Goal: Task Accomplishment & Management: Complete application form

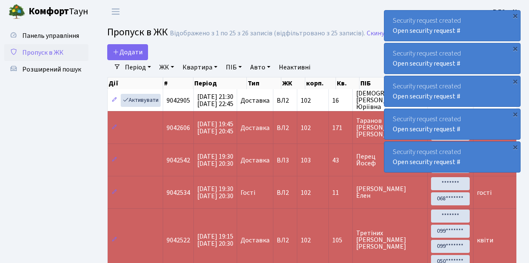
select select "25"
click at [45, 52] on span "Пропуск в ЖК" at bounding box center [42, 52] width 41 height 9
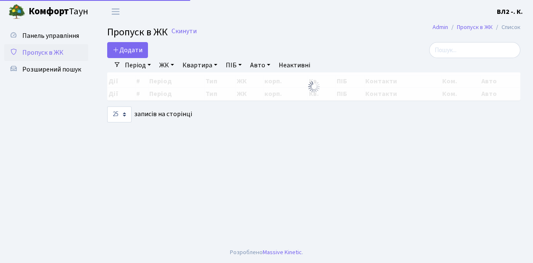
select select "25"
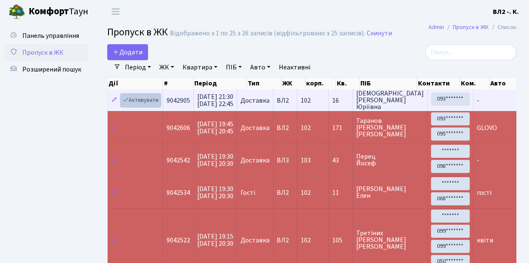
click at [142, 101] on link "Активувати" at bounding box center [141, 100] width 40 height 13
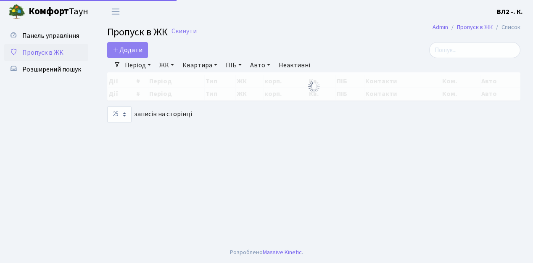
select select "25"
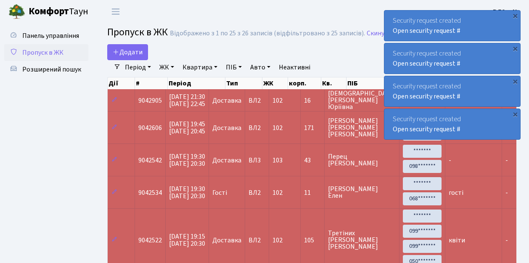
click at [44, 53] on span "Пропуск в ЖК" at bounding box center [42, 52] width 41 height 9
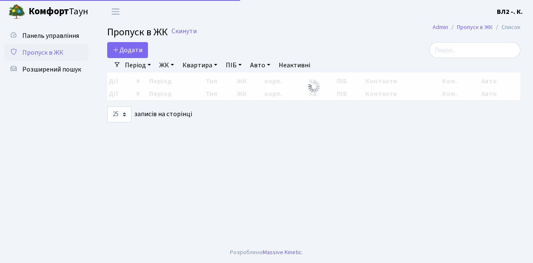
select select "25"
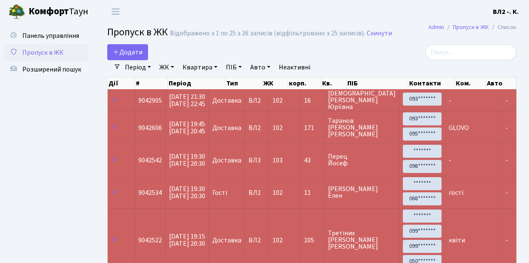
click at [41, 50] on span "Пропуск в ЖК" at bounding box center [42, 52] width 41 height 9
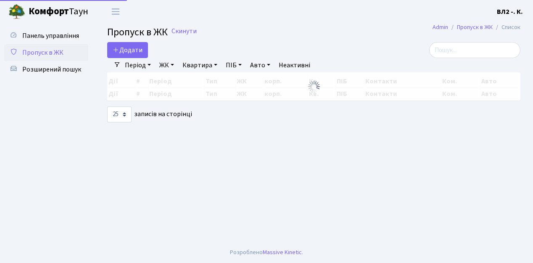
select select "25"
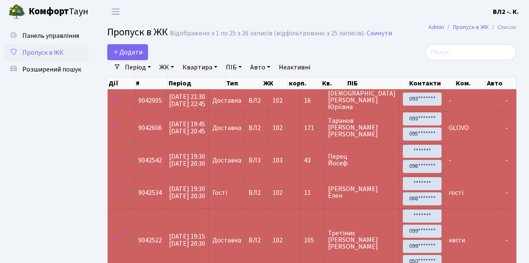
click at [195, 66] on link "Квартира" at bounding box center [200, 67] width 42 height 14
type input "36"
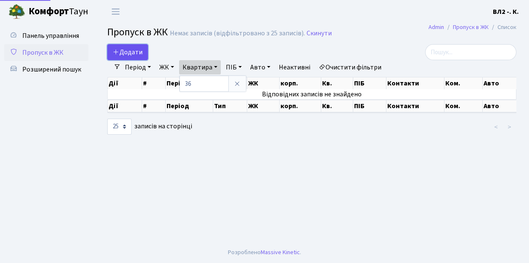
click at [130, 51] on span "Додати" at bounding box center [128, 52] width 30 height 9
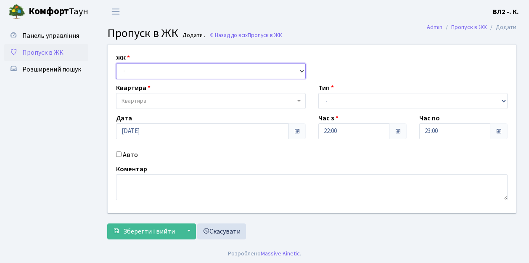
click at [130, 72] on select "- ВЛ1, Ужгородський пров., 4/1 ВЛ2, Голосіївський просп., 76 ВЛ3, пр.Голосіївсь…" at bounding box center [211, 71] width 190 height 16
select select "317"
click at [116, 63] on select "- ВЛ1, Ужгородський пров., 4/1 ВЛ2, Голосіївський просп., 76 ВЛ3, пр.Голосіївсь…" at bounding box center [211, 71] width 190 height 16
select select
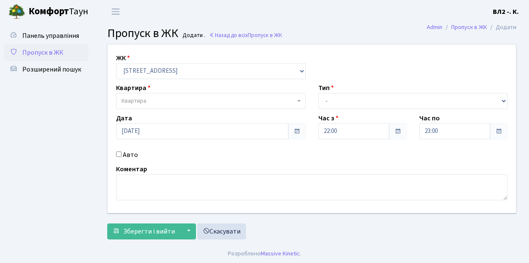
click at [153, 103] on span "Квартира" at bounding box center [209, 101] width 174 height 8
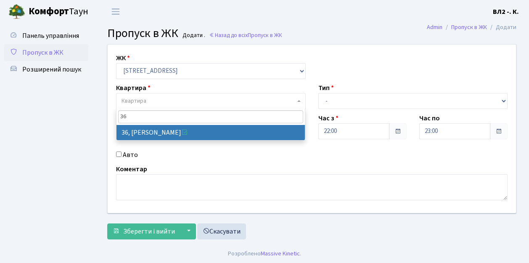
type input "36"
select select "38047"
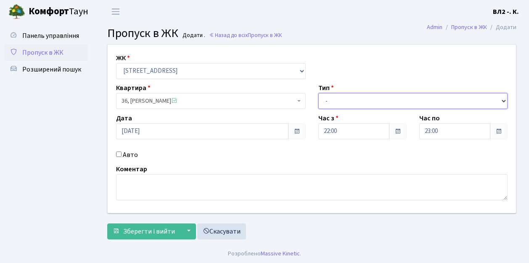
click at [342, 101] on select "- Доставка Таксі Гості Сервіс" at bounding box center [413, 101] width 190 height 16
select select "1"
click at [318, 93] on select "- Доставка Таксі Гості Сервіс" at bounding box center [413, 101] width 190 height 16
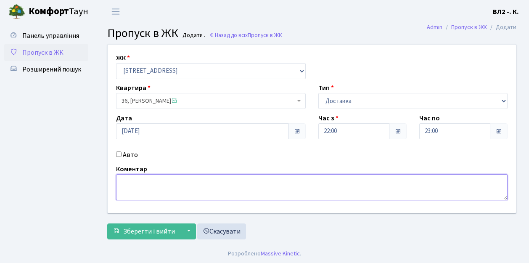
click at [146, 189] on textarea at bounding box center [312, 187] width 392 height 26
type textarea "Glovo"
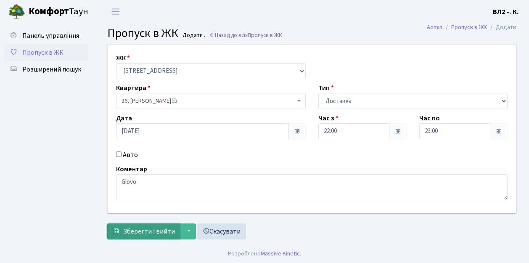
click at [156, 233] on span "Зберегти і вийти" at bounding box center [149, 231] width 52 height 9
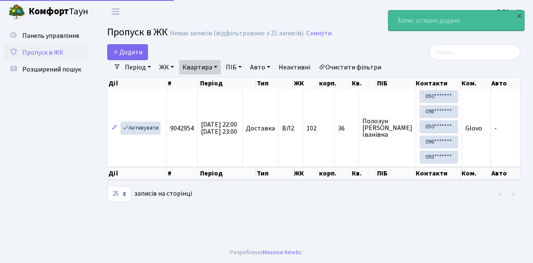
select select "25"
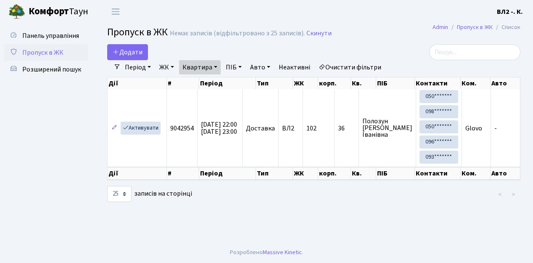
click at [45, 52] on span "Пропуск в ЖК" at bounding box center [42, 52] width 41 height 9
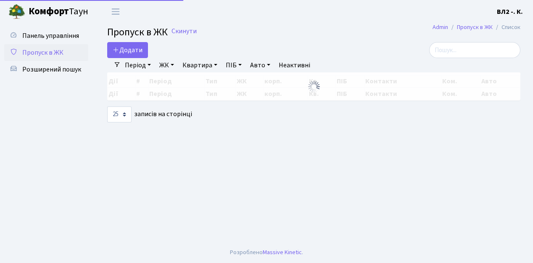
select select "25"
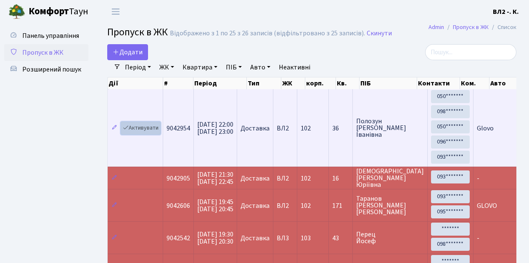
click at [151, 126] on link "Активувати" at bounding box center [141, 128] width 40 height 13
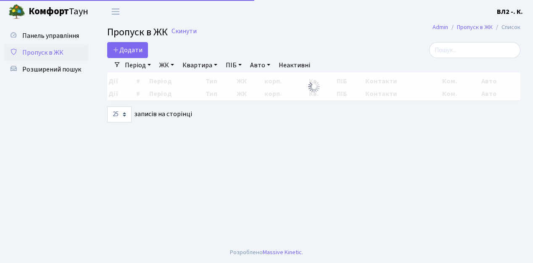
select select "25"
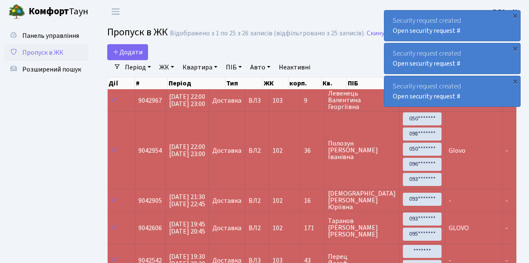
click at [57, 55] on span "Пропуск в ЖК" at bounding box center [42, 52] width 41 height 9
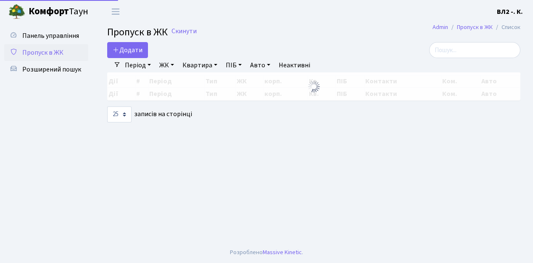
select select "25"
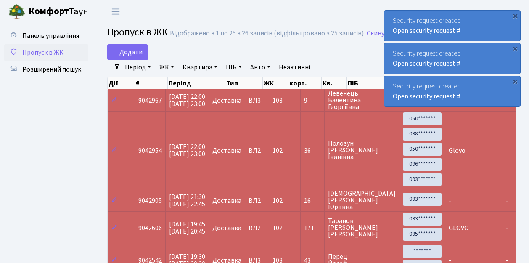
click at [47, 53] on span "Пропуск в ЖК" at bounding box center [42, 52] width 41 height 9
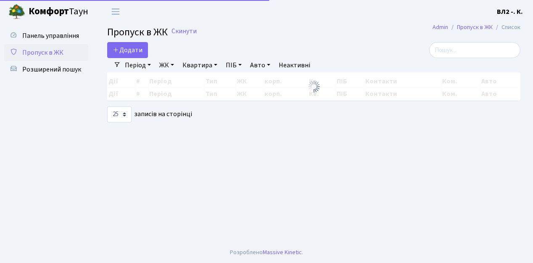
select select "25"
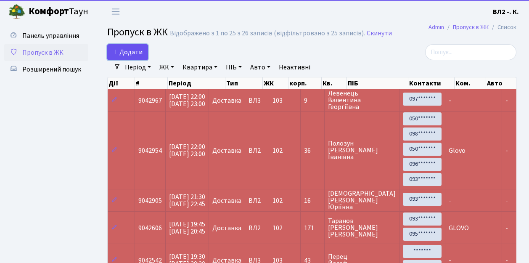
click at [132, 50] on span "Додати" at bounding box center [128, 52] width 30 height 9
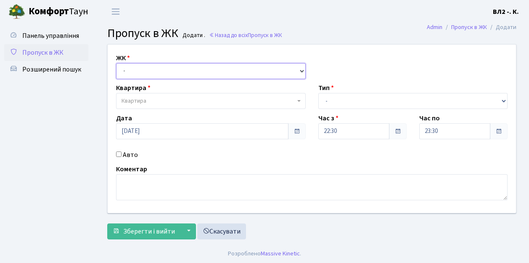
click at [137, 69] on select "- ВЛ1, Ужгородський пров., 4/1 ВЛ2, Голосіївський просп., 76 ВЛ3, пр.Голосіївсь…" at bounding box center [211, 71] width 190 height 16
select select "317"
click at [116, 63] on select "- ВЛ1, Ужгородський пров., 4/1 ВЛ2, Голосіївський просп., 76 ВЛ3, пр.Голосіївсь…" at bounding box center [211, 71] width 190 height 16
select select
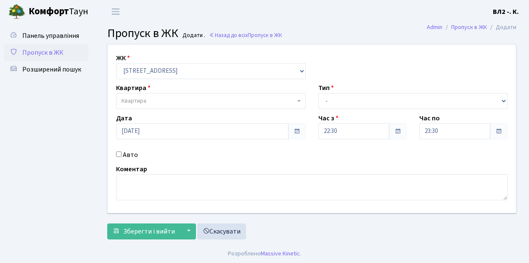
click at [160, 100] on span "Квартира" at bounding box center [209, 101] width 174 height 8
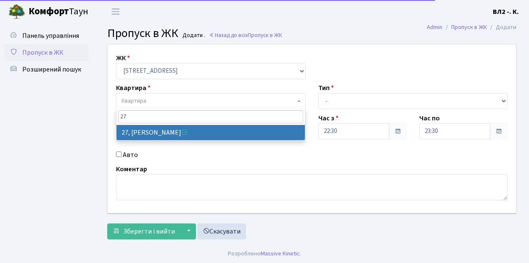
type input "27"
select select "38020"
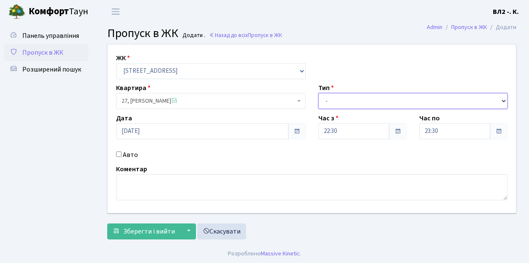
click at [340, 97] on select "- Доставка Таксі Гості Сервіс" at bounding box center [413, 101] width 190 height 16
select select "1"
click at [318, 93] on select "- Доставка Таксі Гості Сервіс" at bounding box center [413, 101] width 190 height 16
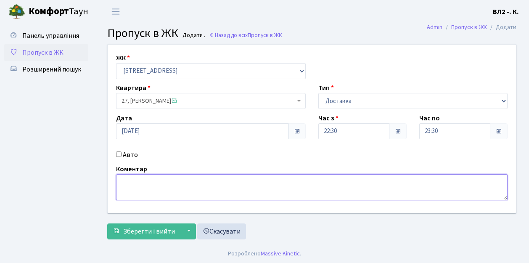
click at [153, 185] on textarea at bounding box center [312, 187] width 392 height 26
type textarea "Glovo"
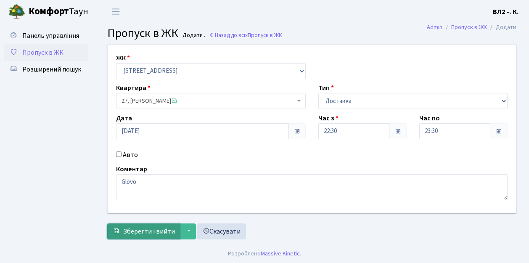
click at [168, 231] on span "Зберегти і вийти" at bounding box center [149, 231] width 52 height 9
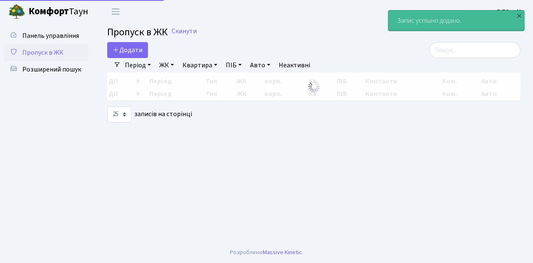
select select "25"
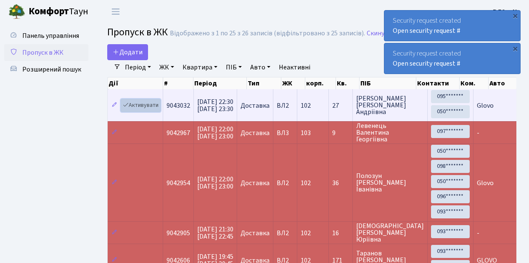
click at [140, 103] on link "Активувати" at bounding box center [141, 105] width 40 height 13
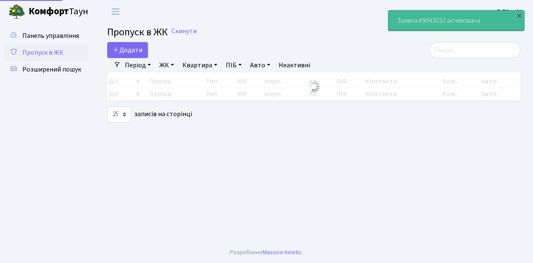
select select "25"
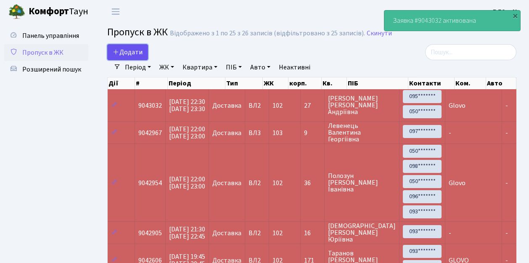
click at [138, 48] on span "Додати" at bounding box center [128, 52] width 30 height 9
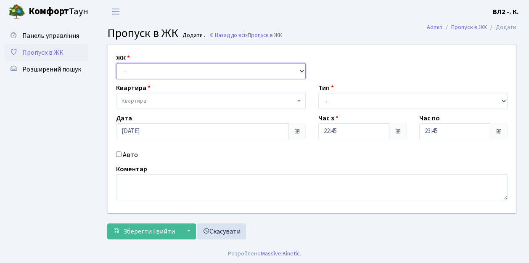
click at [141, 69] on select "- ВЛ1, Ужгородський пров., 4/1 ВЛ2, Голосіївський просп., 76 ВЛ3, пр.Голосіївсь…" at bounding box center [211, 71] width 190 height 16
select select "317"
click at [116, 63] on select "- ВЛ1, Ужгородський пров., 4/1 ВЛ2, Голосіївський просп., 76 ВЛ3, пр.Голосіївсь…" at bounding box center [211, 71] width 190 height 16
select select
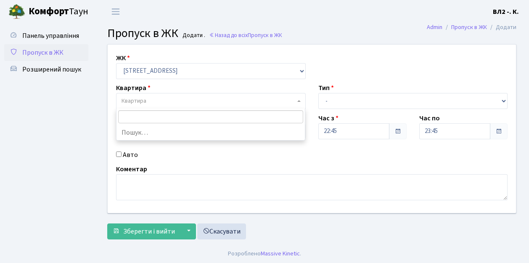
click at [154, 103] on span "Квартира" at bounding box center [209, 101] width 174 height 8
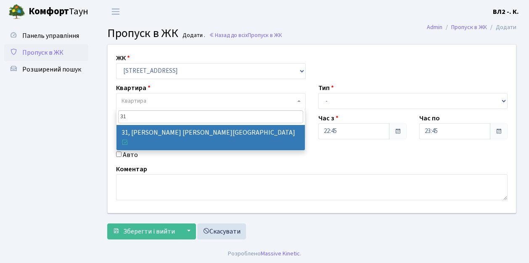
type input "31"
drag, startPoint x: 167, startPoint y: 130, endPoint x: 201, endPoint y: 125, distance: 34.0
select select "38032"
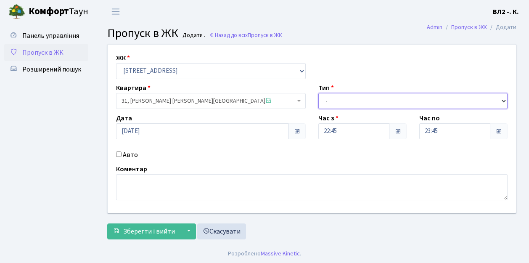
click at [339, 103] on select "- Доставка Таксі Гості Сервіс" at bounding box center [413, 101] width 190 height 16
select select "1"
click at [318, 93] on select "- Доставка Таксі Гості Сервіс" at bounding box center [413, 101] width 190 height 16
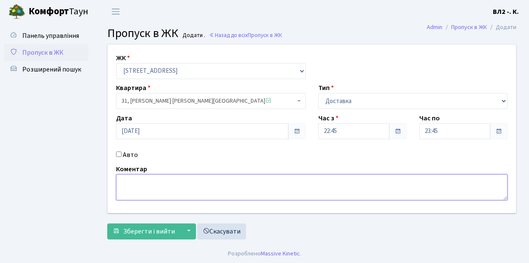
click at [130, 186] on textarea at bounding box center [312, 187] width 392 height 26
type textarea "Bolt"
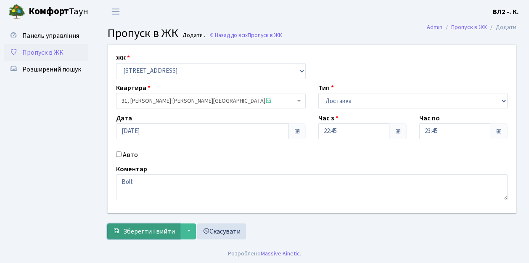
click at [150, 227] on span "Зберегти і вийти" at bounding box center [149, 231] width 52 height 9
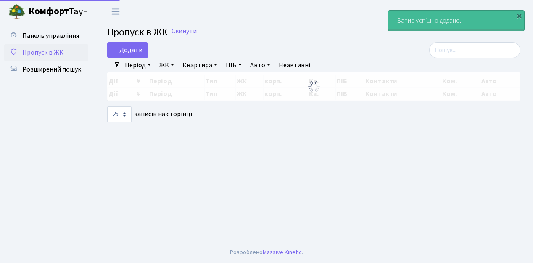
select select "25"
